Goal: Task Accomplishment & Management: Manage account settings

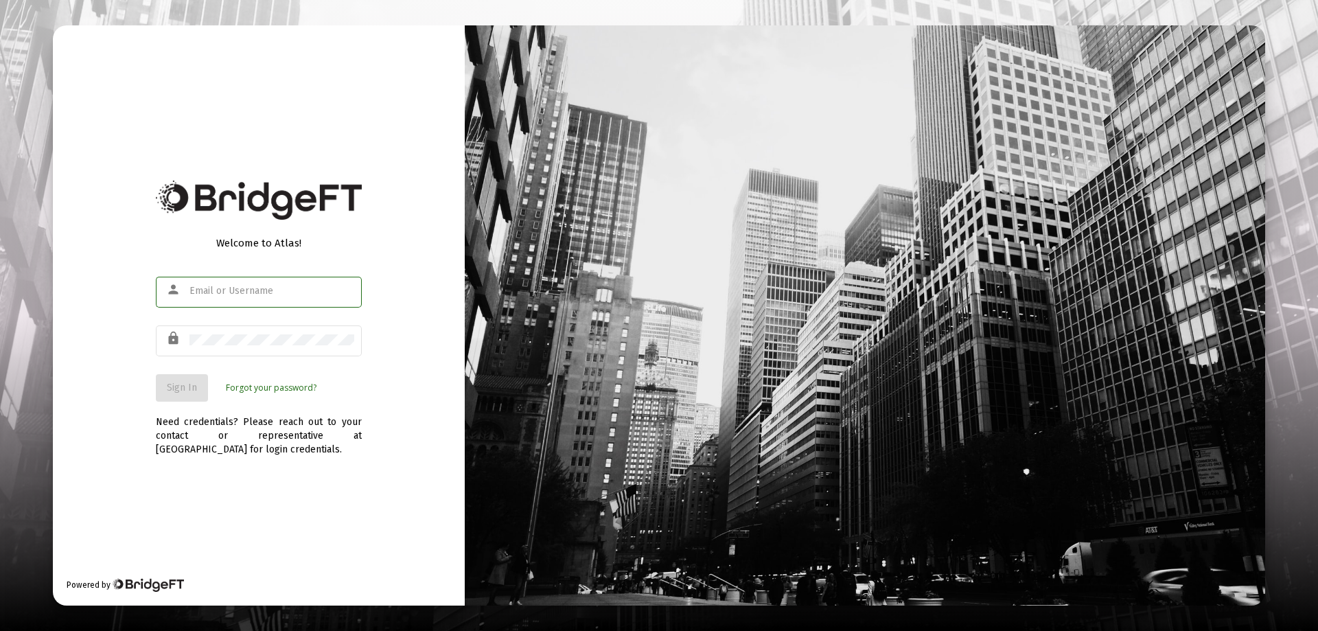
type input "[EMAIL_ADDRESS][DOMAIN_NAME]"
click at [181, 389] on span "Sign In" at bounding box center [182, 388] width 30 height 12
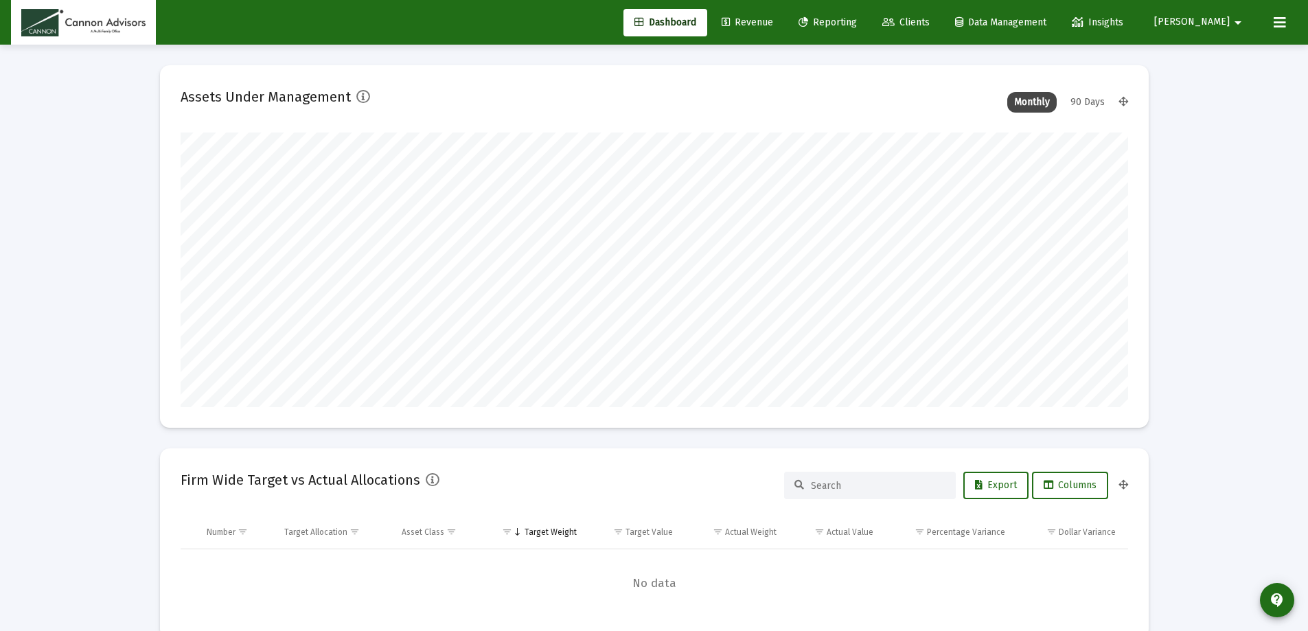
type input "[DATE]"
click at [773, 20] on span "Revenue" at bounding box center [747, 22] width 51 height 12
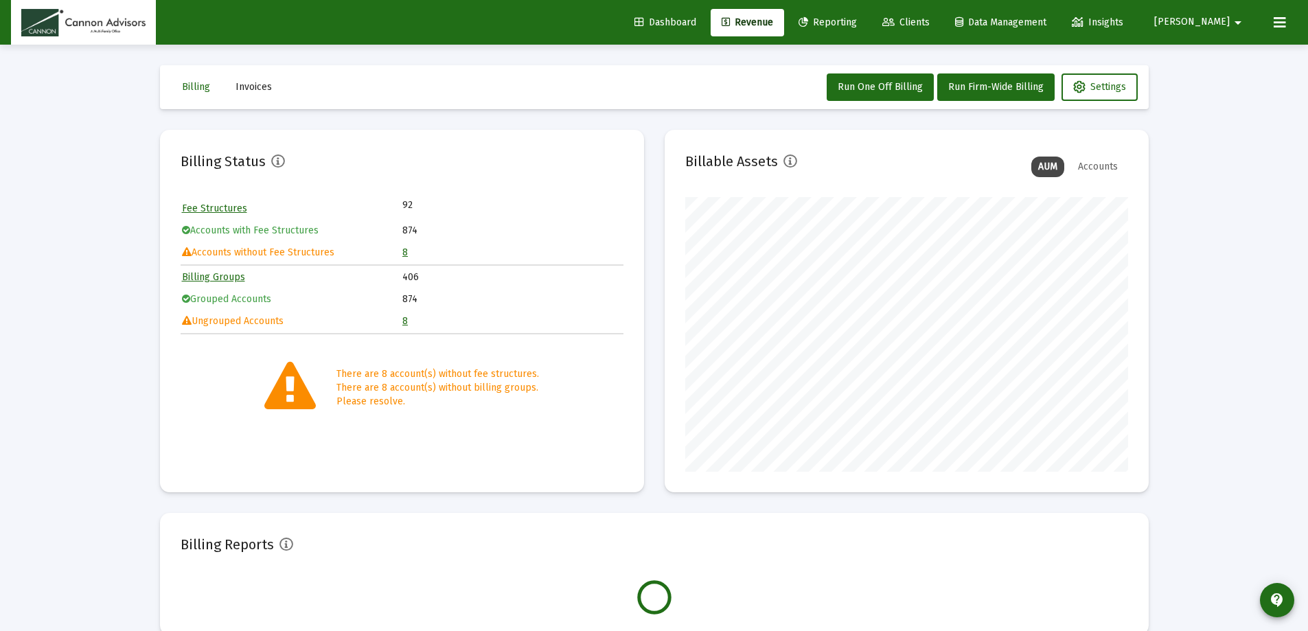
scroll to position [275, 443]
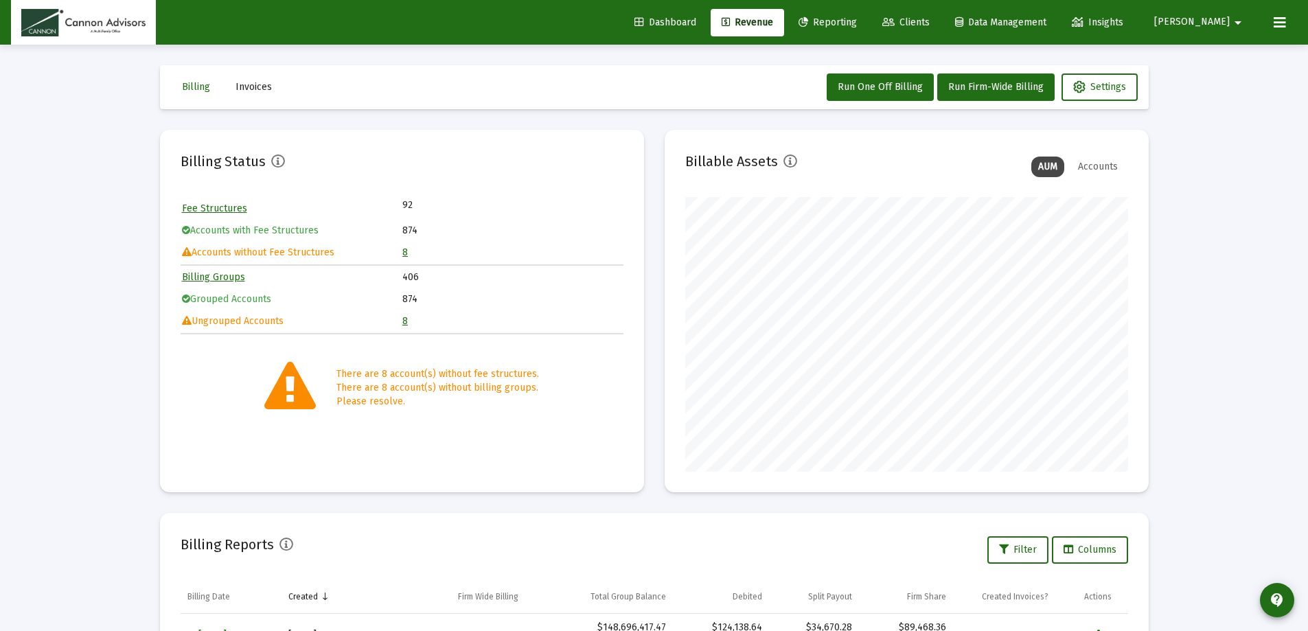
click at [406, 253] on link "8" at bounding box center [404, 252] width 5 height 12
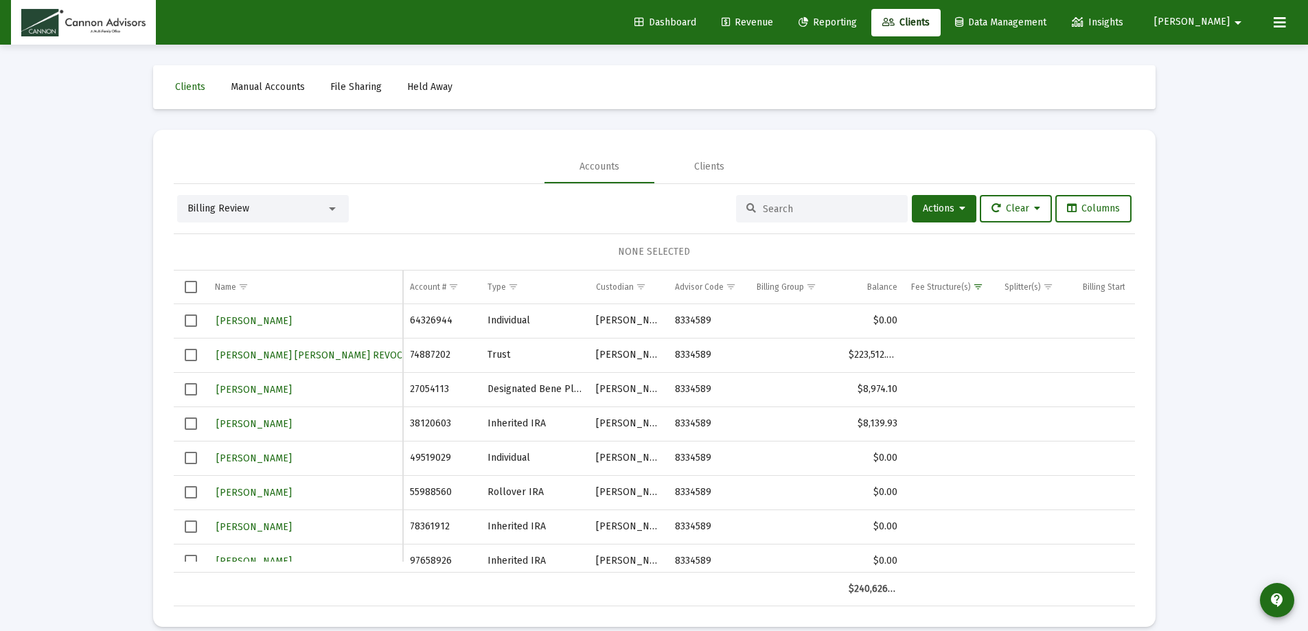
click at [930, 23] on span "Clients" at bounding box center [905, 22] width 47 height 12
click at [773, 27] on span "Revenue" at bounding box center [747, 22] width 51 height 12
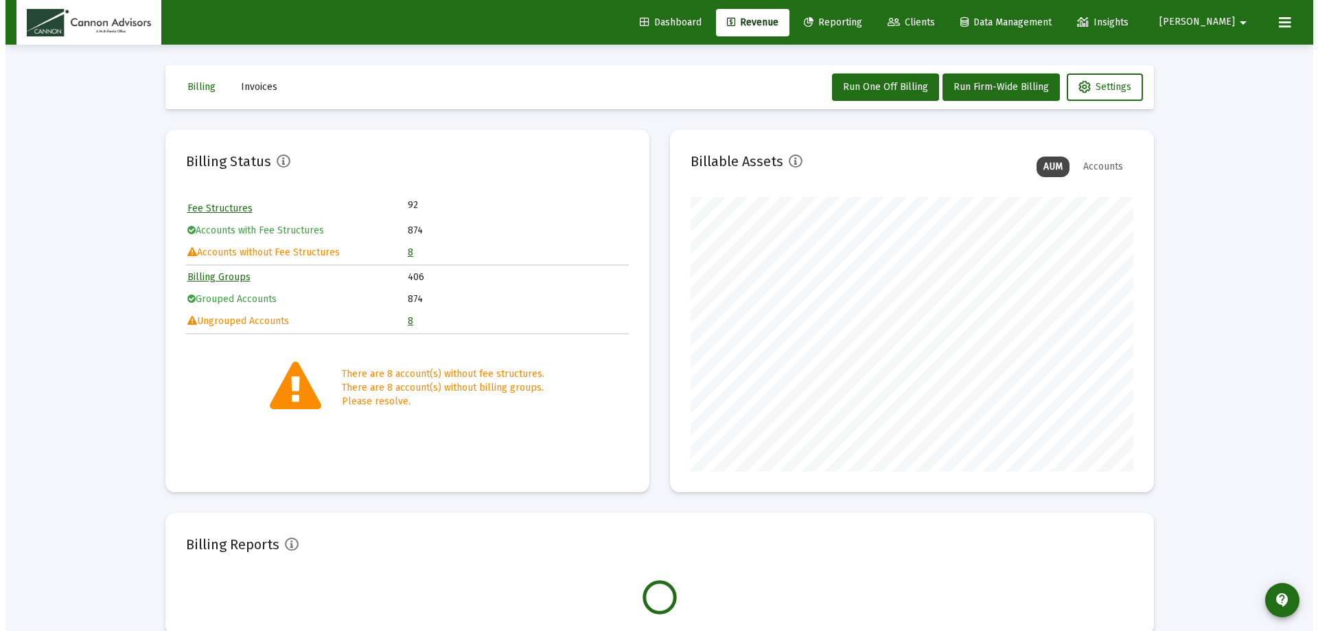
scroll to position [275, 443]
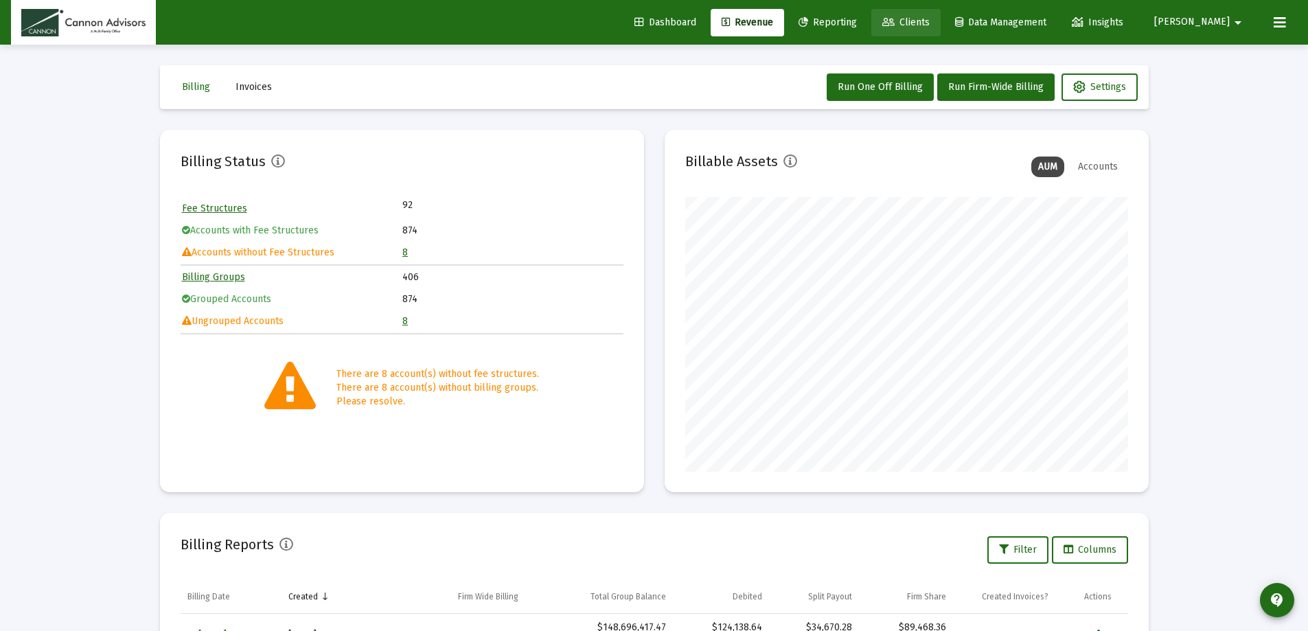
click at [930, 18] on span "Clients" at bounding box center [905, 22] width 47 height 12
